Goal: Manage account settings

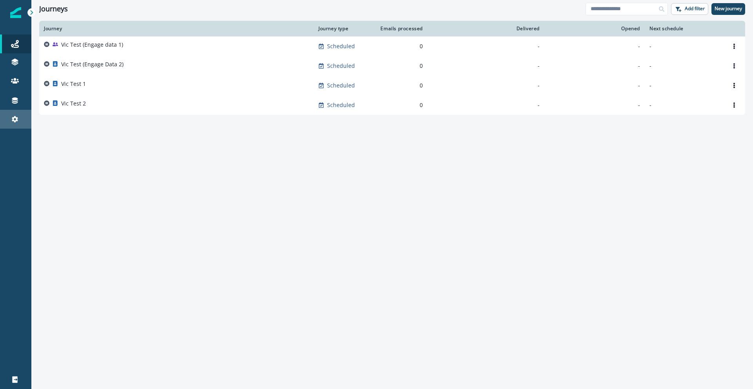
click at [19, 125] on link "Settings" at bounding box center [15, 119] width 31 height 19
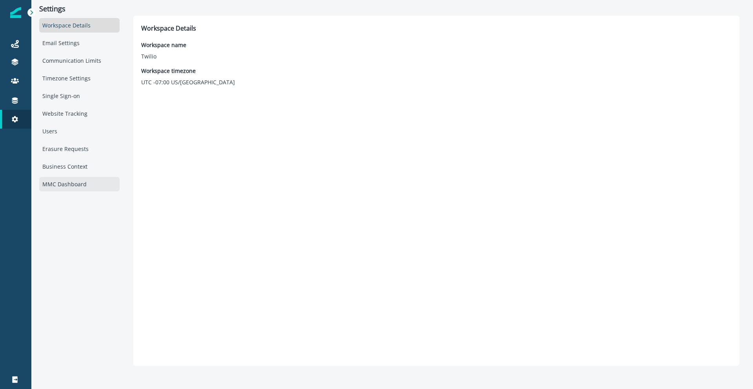
click at [58, 181] on div "MMC Dashboard" at bounding box center [79, 184] width 80 height 15
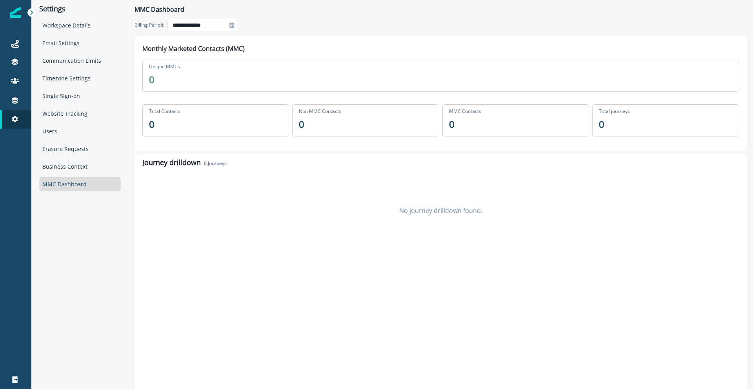
click at [231, 25] on icon at bounding box center [231, 24] width 5 height 5
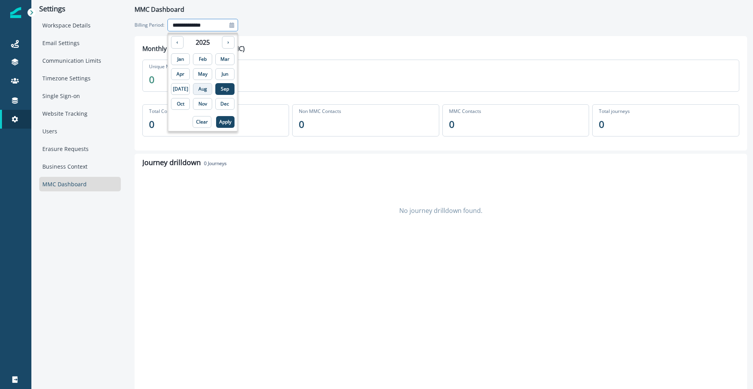
click at [200, 87] on p "Aug" at bounding box center [202, 88] width 9 height 5
type input "**********"
click at [219, 124] on p "Apply" at bounding box center [225, 121] width 12 height 5
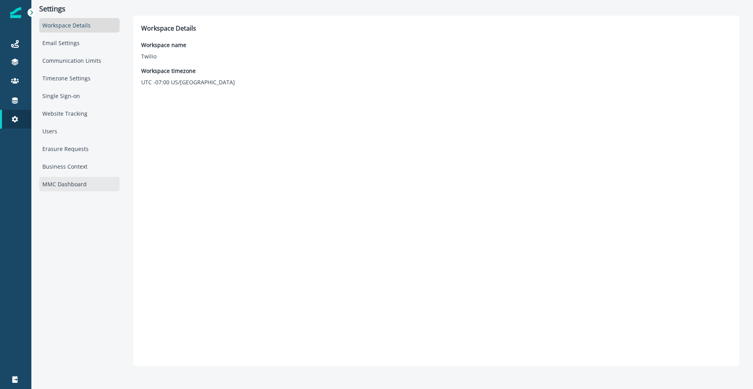
click at [62, 182] on div "MMC Dashboard" at bounding box center [79, 184] width 80 height 15
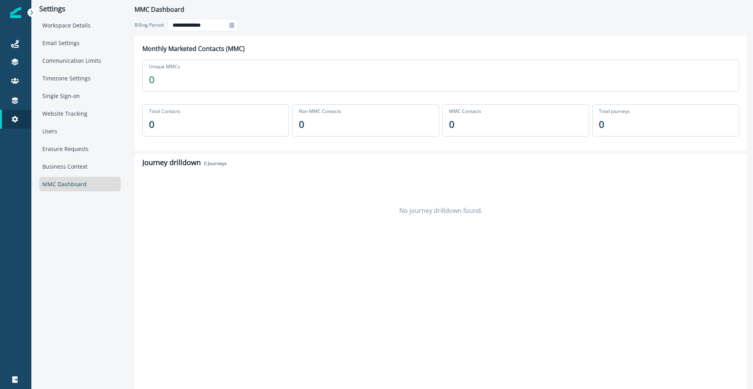
click at [232, 26] on icon at bounding box center [231, 24] width 5 height 5
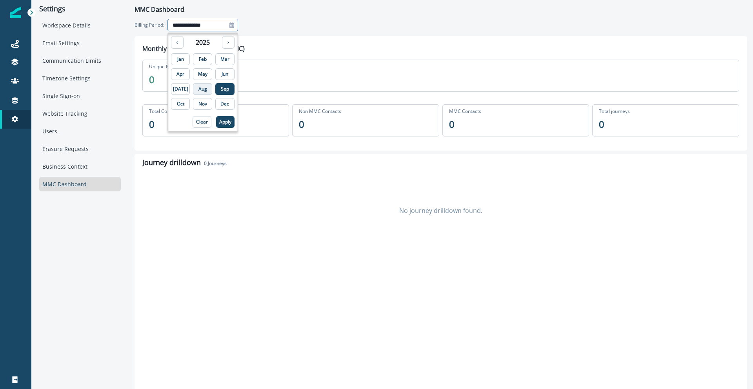
click at [198, 91] on p "Aug" at bounding box center [202, 88] width 9 height 5
type input "**********"
click at [219, 121] on p "Apply" at bounding box center [225, 121] width 12 height 5
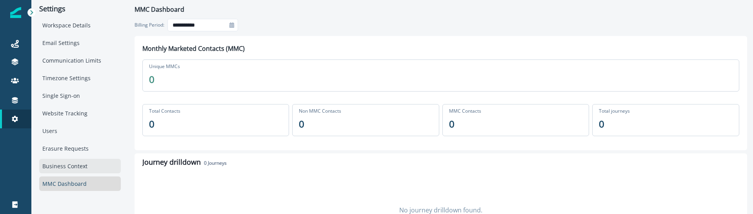
click at [77, 167] on div "Business Context" at bounding box center [80, 166] width 82 height 15
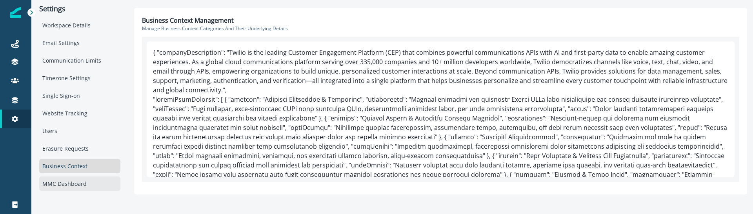
click at [73, 184] on div "MMC Dashboard" at bounding box center [79, 184] width 81 height 15
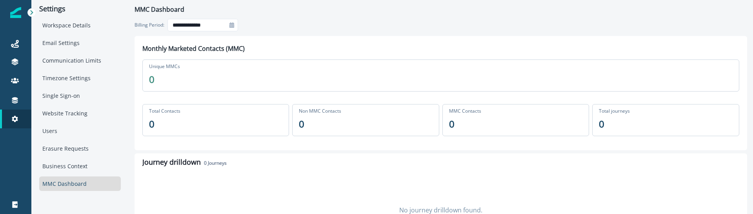
click at [70, 182] on div "MMC Dashboard" at bounding box center [80, 184] width 82 height 15
click at [78, 185] on div "MMC Dashboard" at bounding box center [80, 184] width 82 height 15
click at [232, 24] on icon at bounding box center [231, 24] width 5 height 5
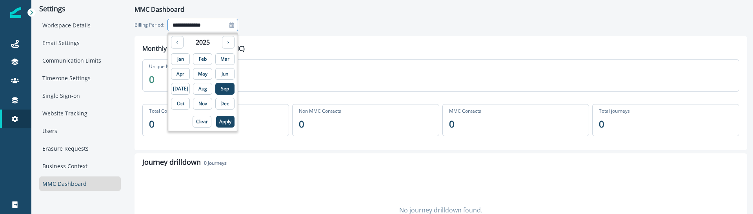
click at [283, 32] on div "**********" at bounding box center [440, 25] width 612 height 22
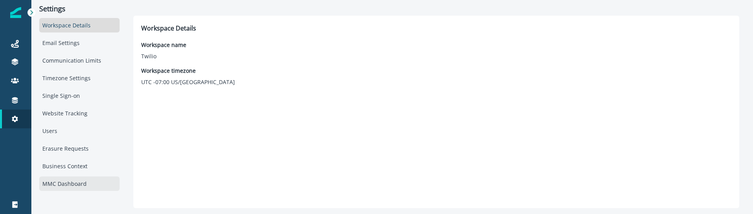
click at [66, 183] on div "MMC Dashboard" at bounding box center [79, 184] width 80 height 15
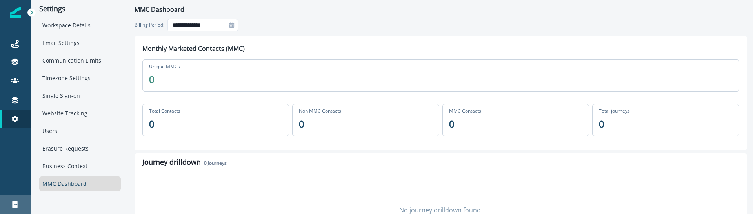
click at [9, 208] on div "Logout" at bounding box center [15, 204] width 25 height 9
